Goal: Task Accomplishment & Management: Manage account settings

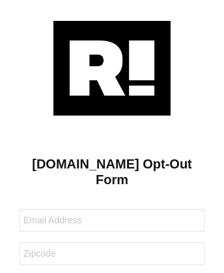
click at [112, 67] on img at bounding box center [112, 68] width 117 height 95
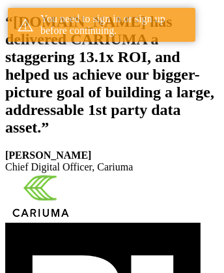
scroll to position [240, 0]
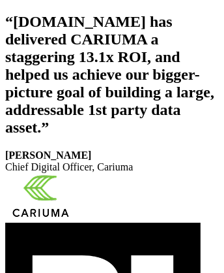
scroll to position [220, 0]
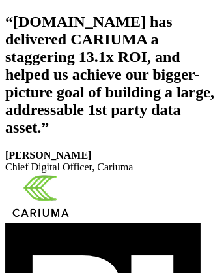
scroll to position [240, 0]
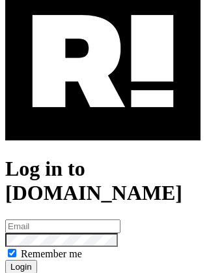
click at [103, 118] on img at bounding box center [103, 61] width 196 height 158
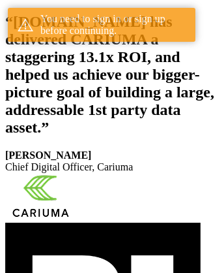
scroll to position [240, 0]
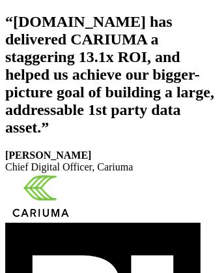
scroll to position [220, 0]
